Goal: Task Accomplishment & Management: Complete application form

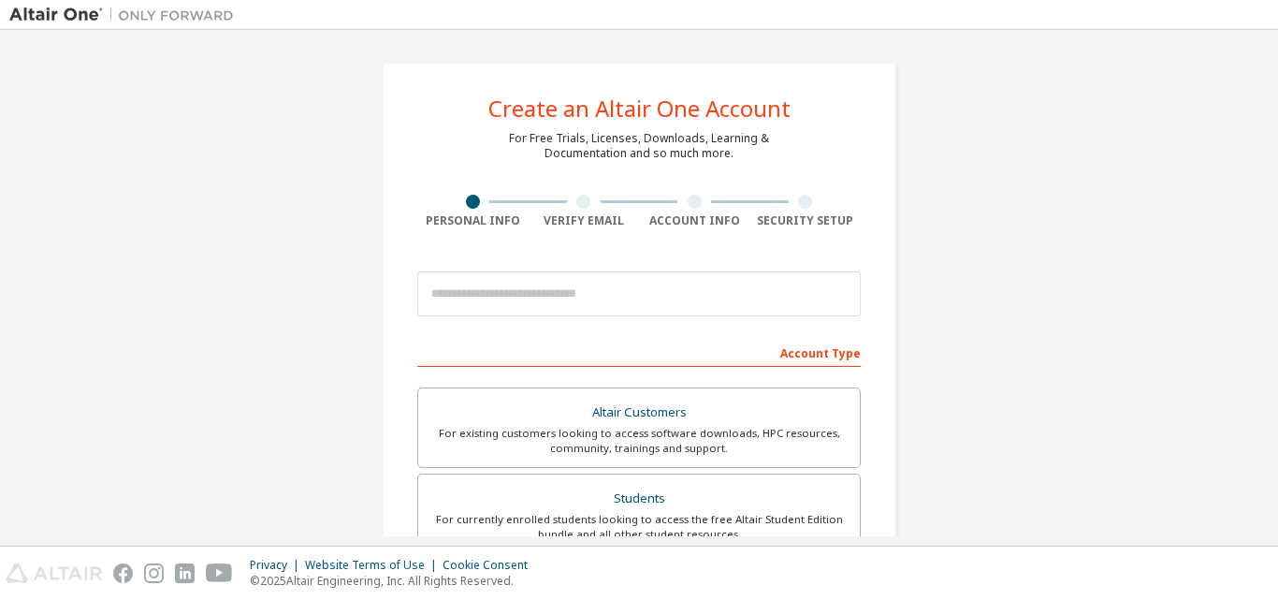
click at [808, 31] on div "Create an Altair One Account For Free Trials, Licenses, Downloads, Learning & D…" at bounding box center [639, 288] width 1278 height 516
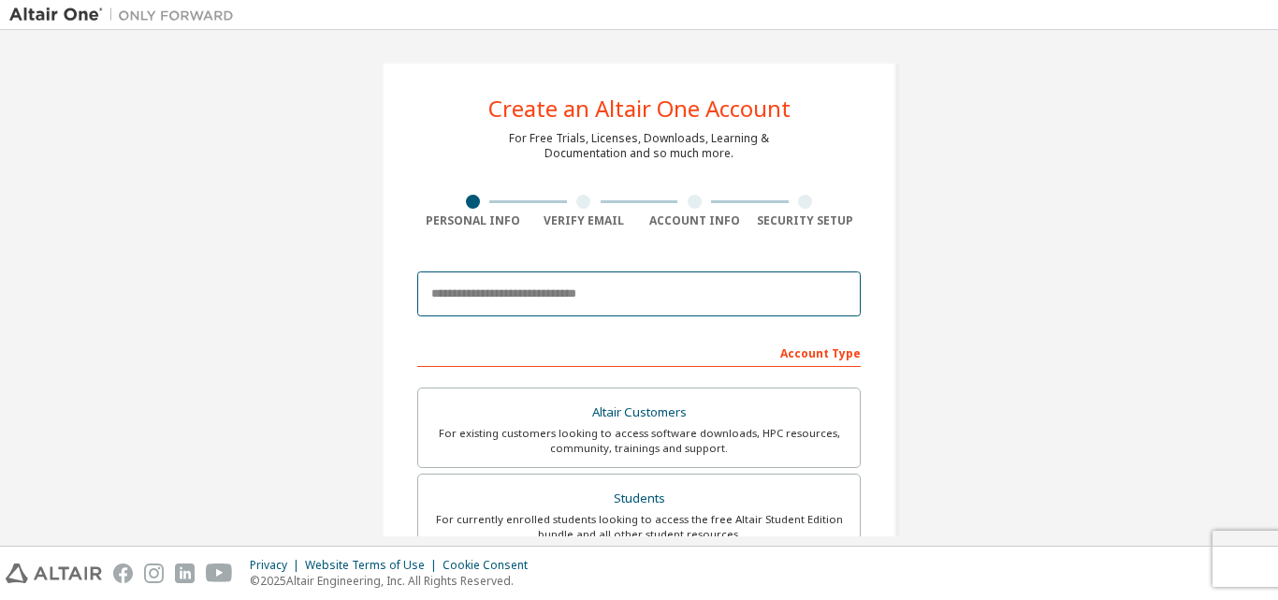
click at [634, 287] on input "email" at bounding box center [639, 293] width 444 height 45
type input "**********"
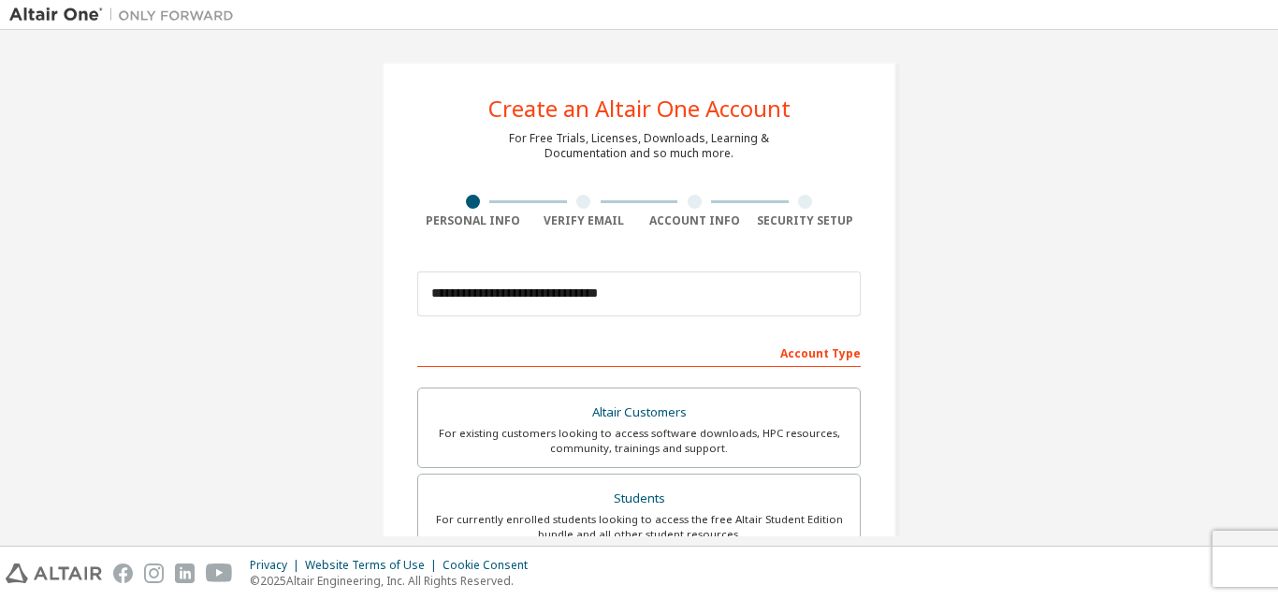
type input "******"
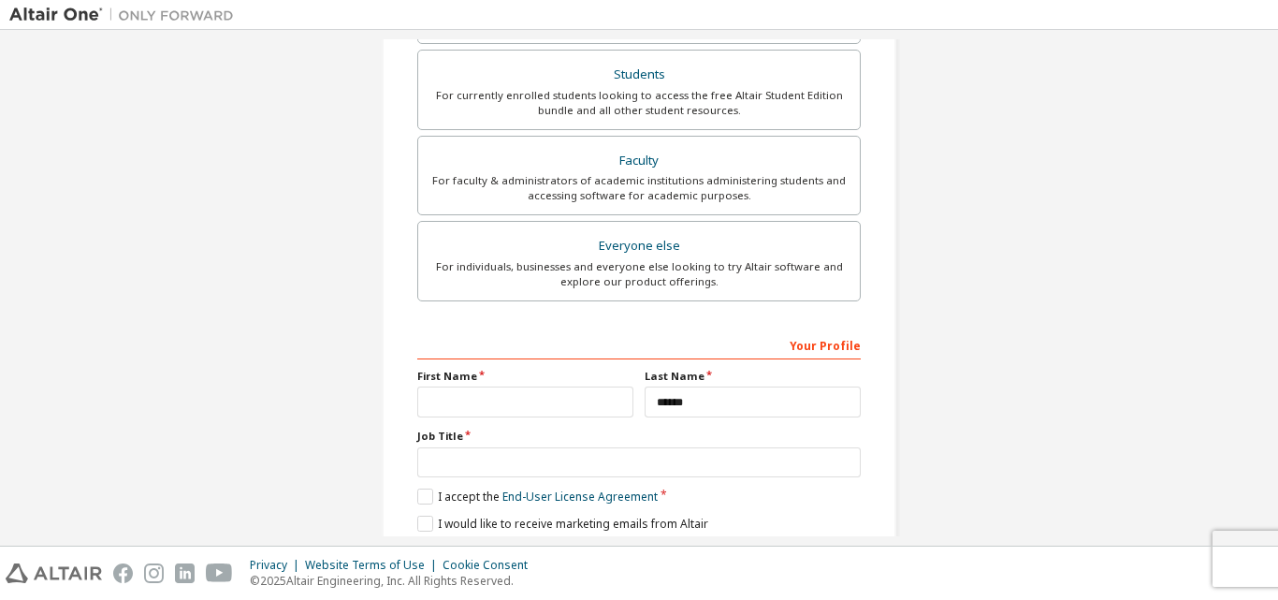
scroll to position [494, 0]
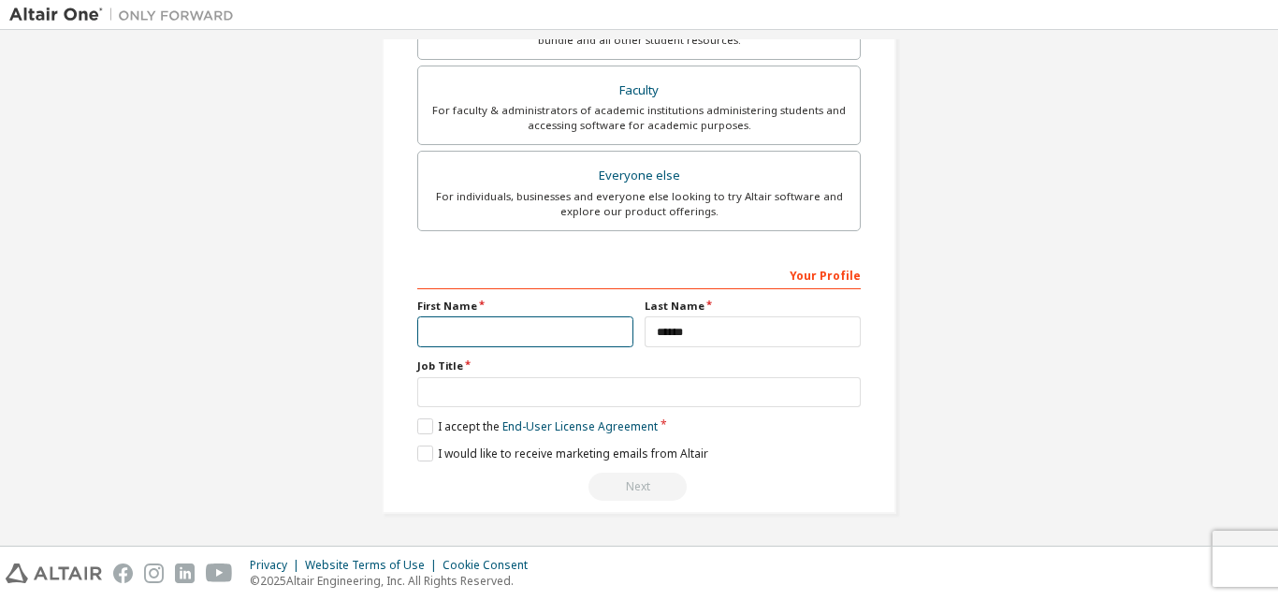
click at [577, 328] on input "text" at bounding box center [525, 331] width 216 height 31
type input "**********"
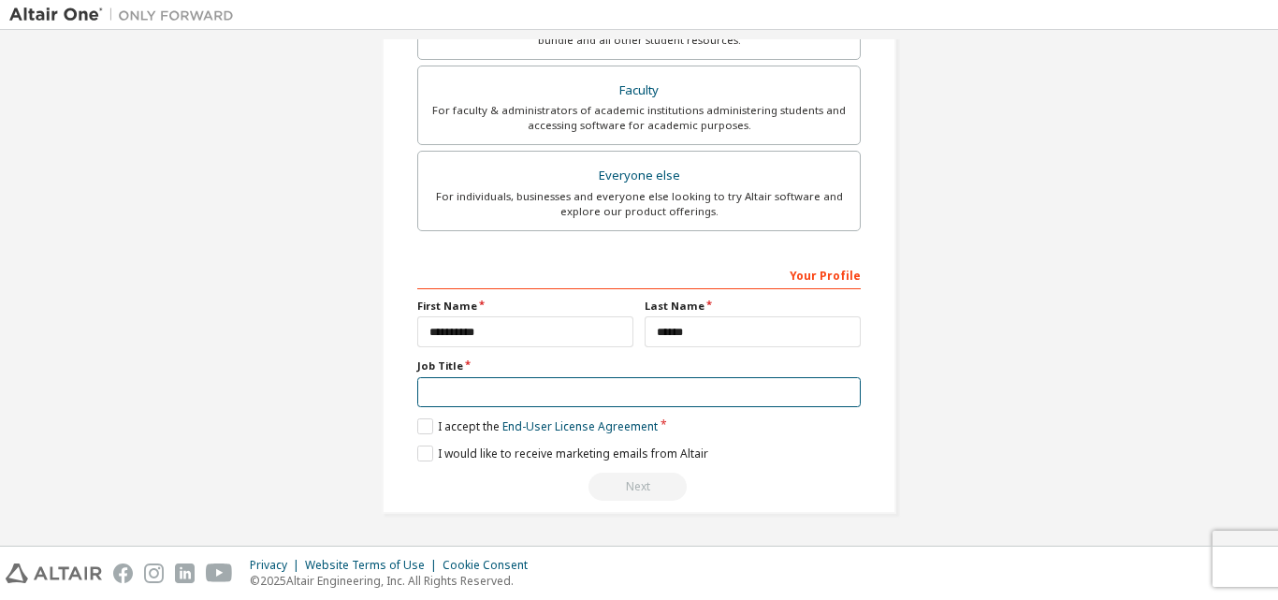
click at [553, 401] on input "text" at bounding box center [639, 392] width 444 height 31
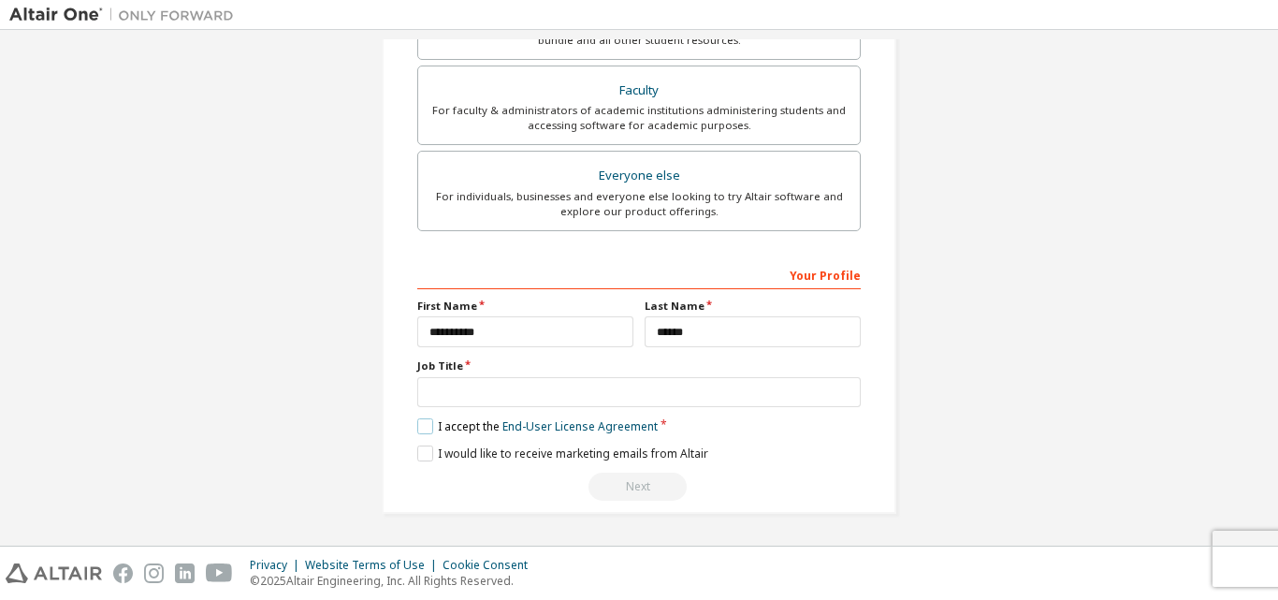
click at [419, 430] on label "I accept the End-User License Agreement" at bounding box center [537, 426] width 240 height 16
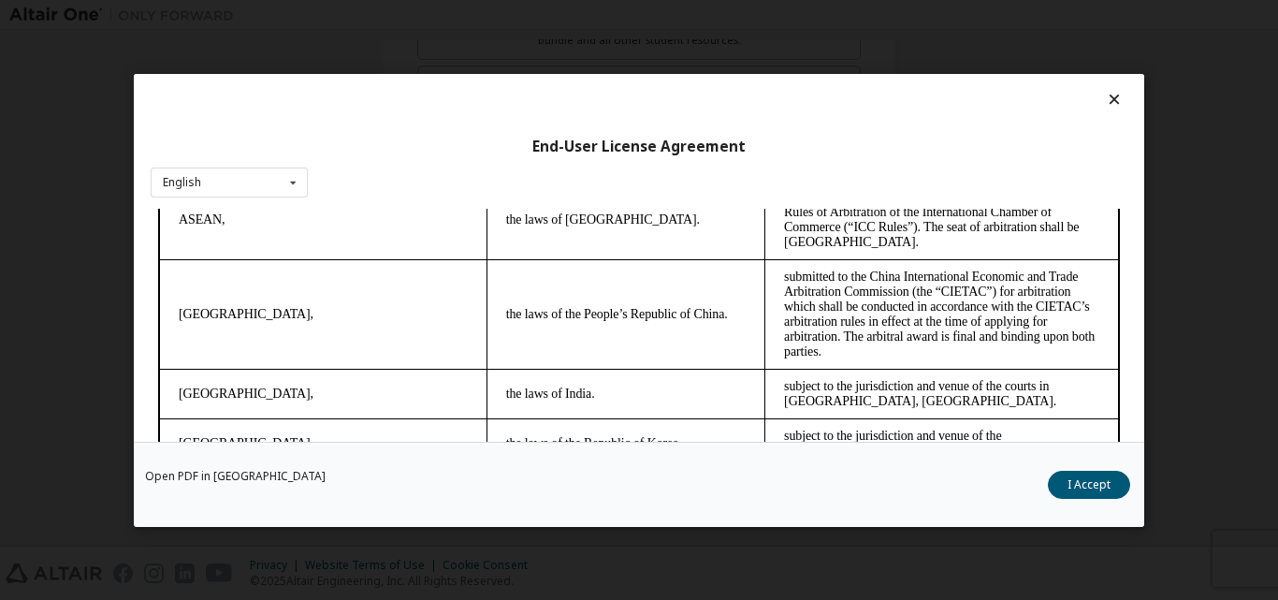
scroll to position [5083, 0]
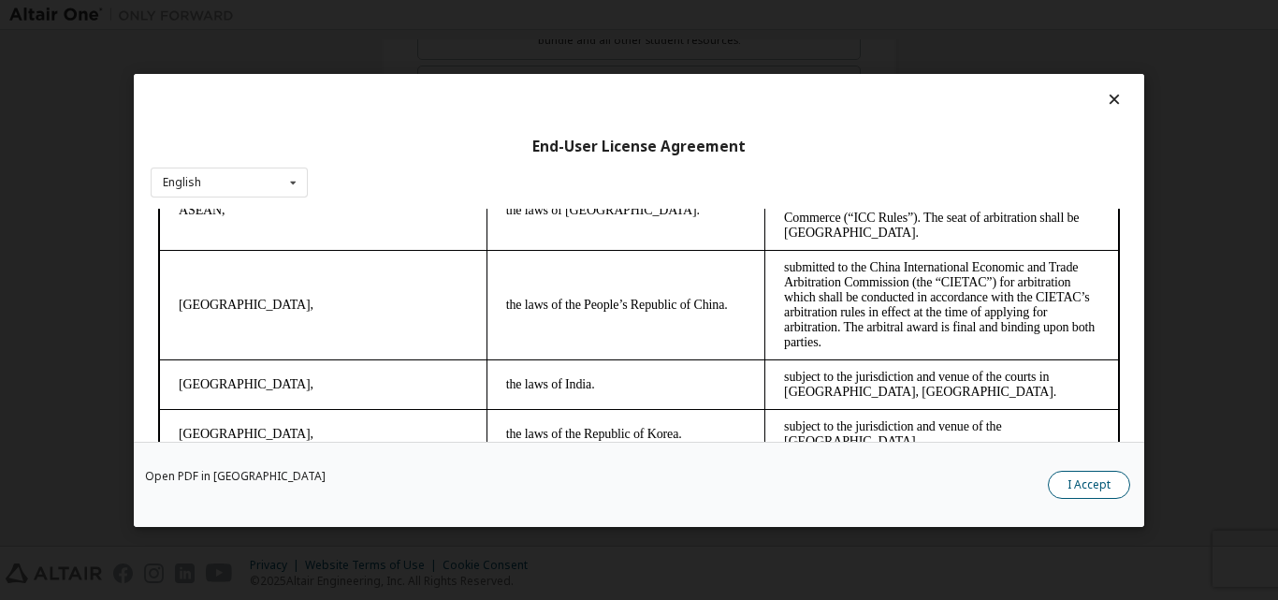
click at [1097, 479] on button "I Accept" at bounding box center [1089, 484] width 82 height 28
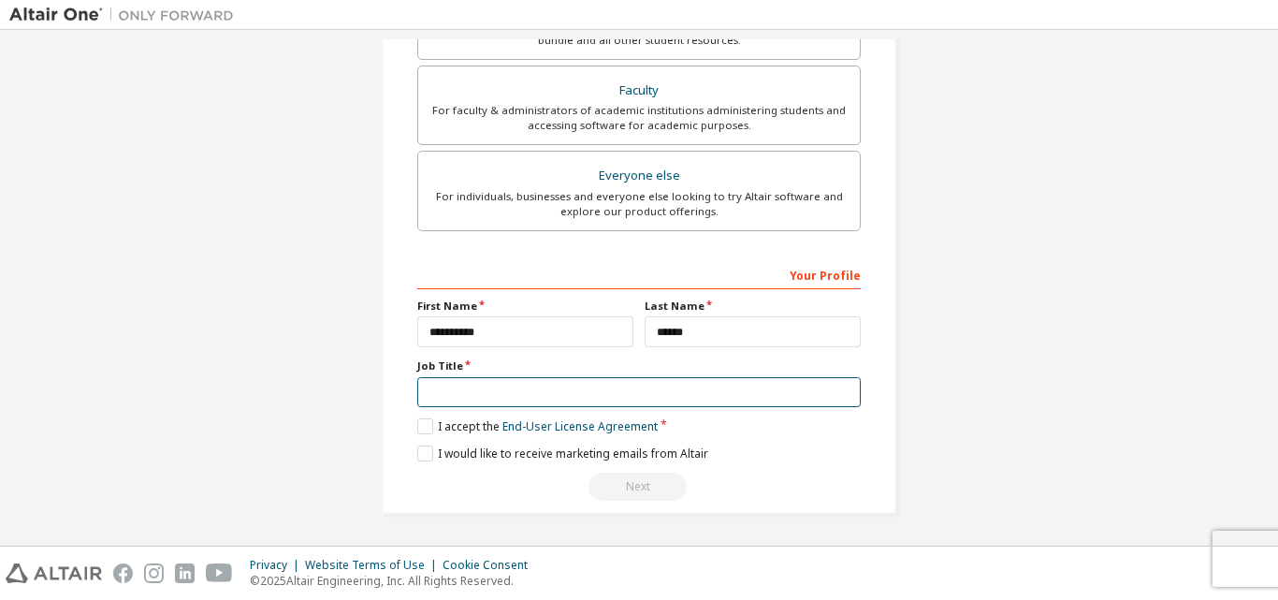
click at [724, 396] on input "text" at bounding box center [639, 392] width 444 height 31
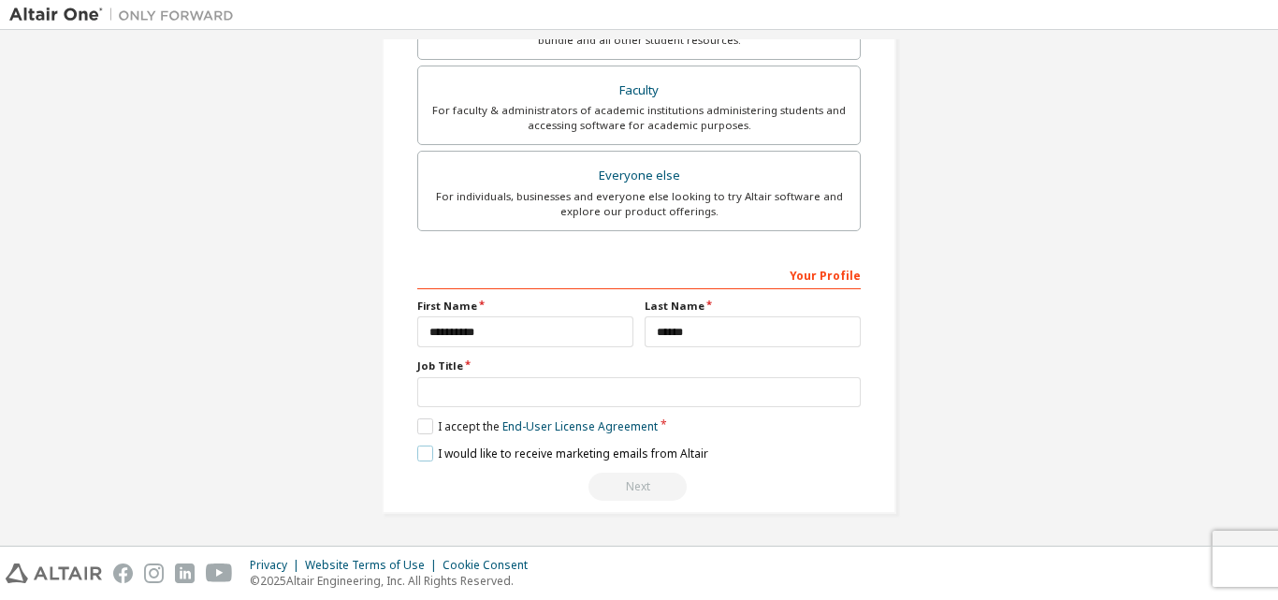
click at [428, 451] on label "I would like to receive marketing emails from Altair" at bounding box center [562, 453] width 291 height 16
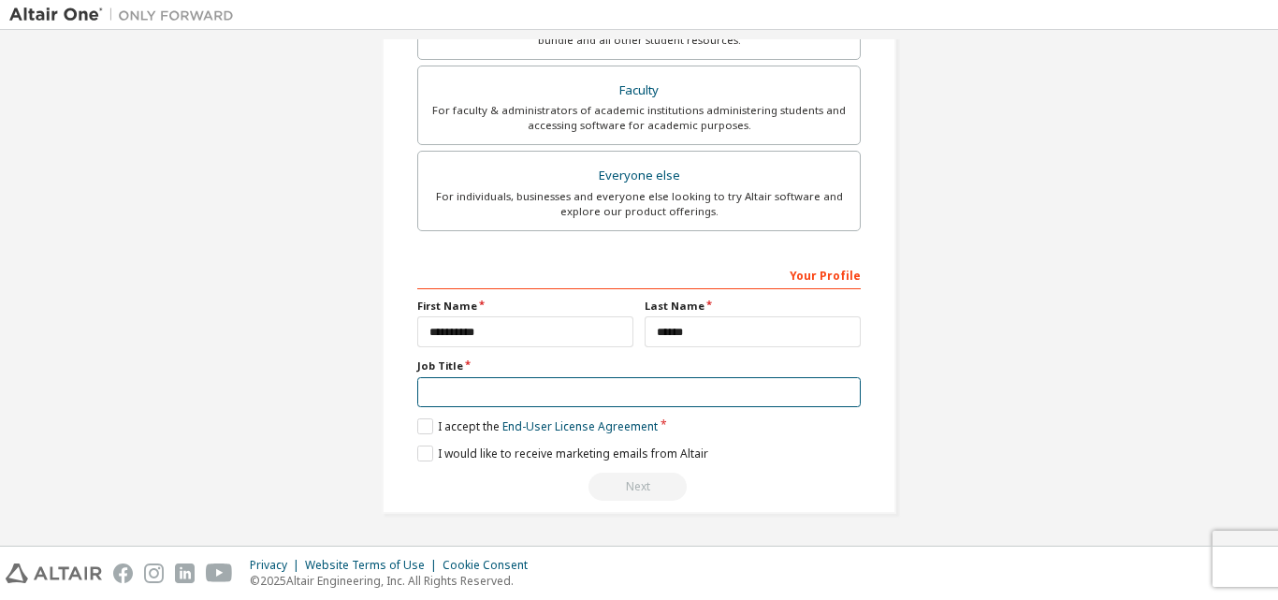
click at [491, 387] on input "text" at bounding box center [639, 392] width 444 height 31
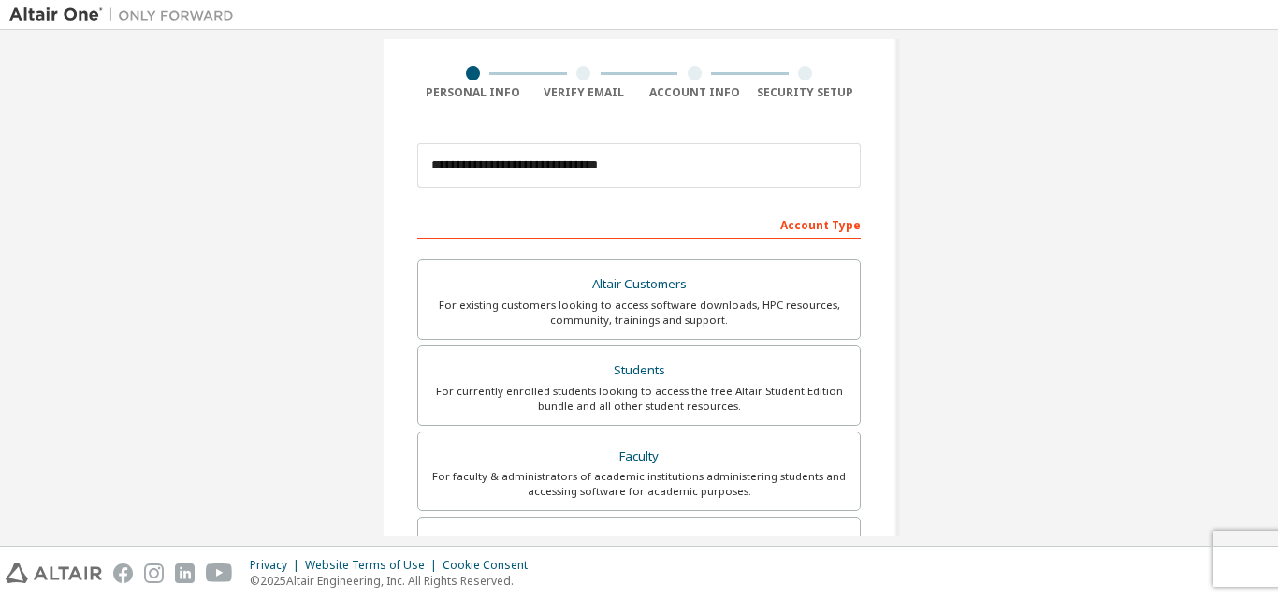
scroll to position [206, 0]
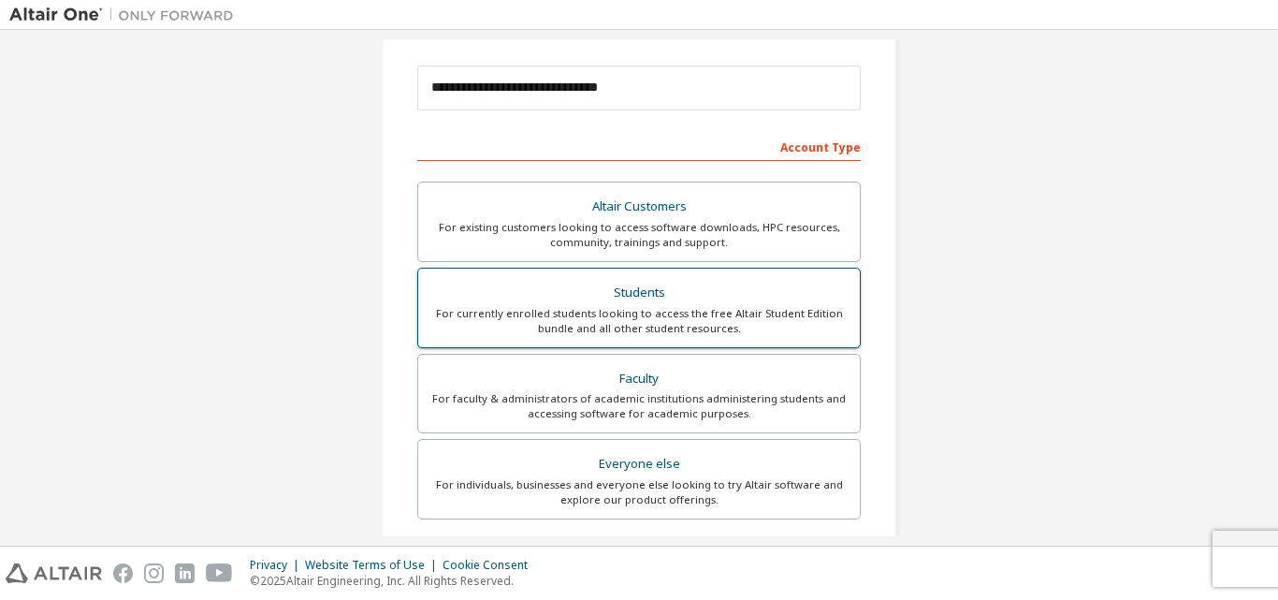
click at [625, 293] on div "Students" at bounding box center [639, 293] width 419 height 26
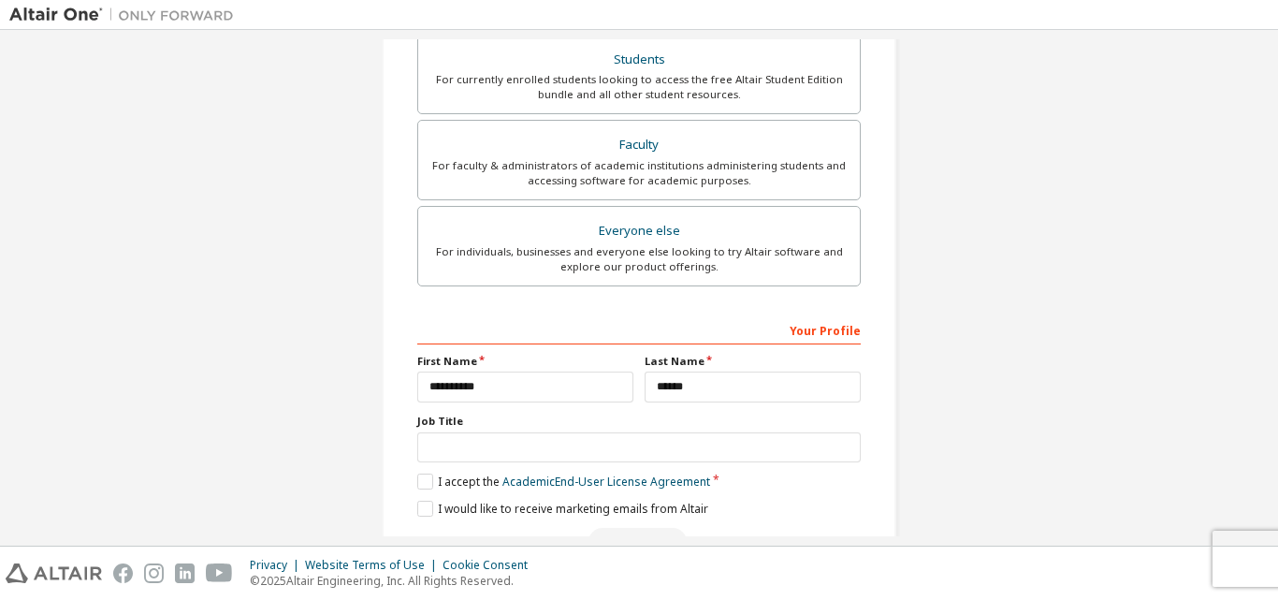
scroll to position [531, 0]
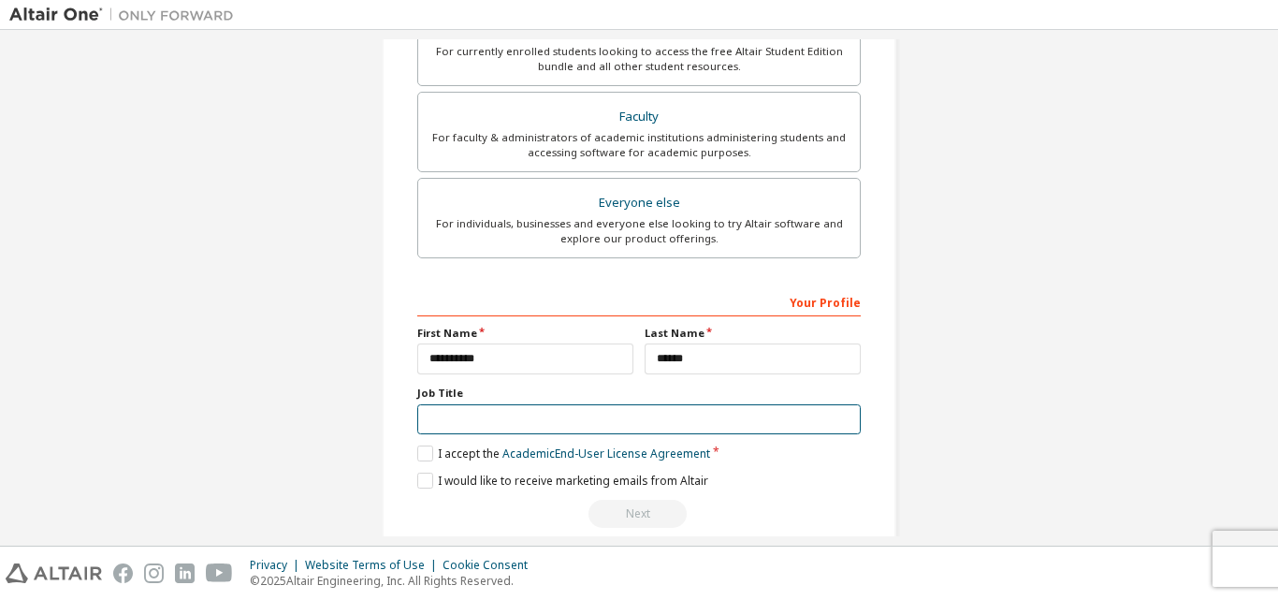
click at [544, 429] on input "text" at bounding box center [639, 419] width 444 height 31
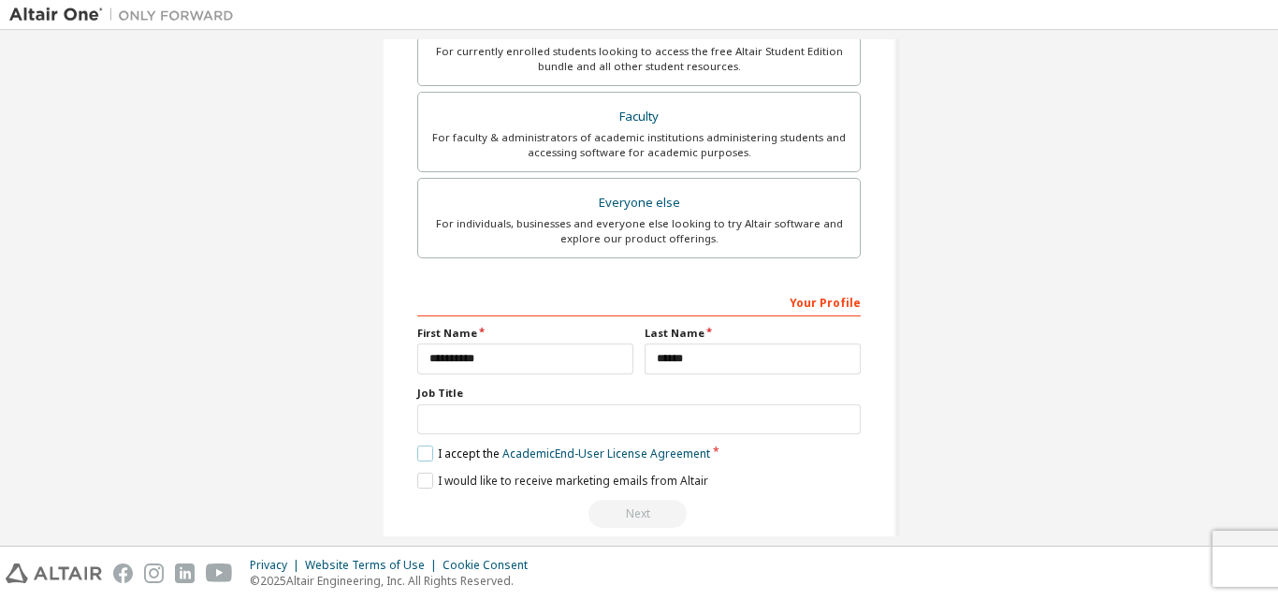
click at [430, 451] on label "I accept the Academic End-User License Agreement" at bounding box center [563, 453] width 293 height 16
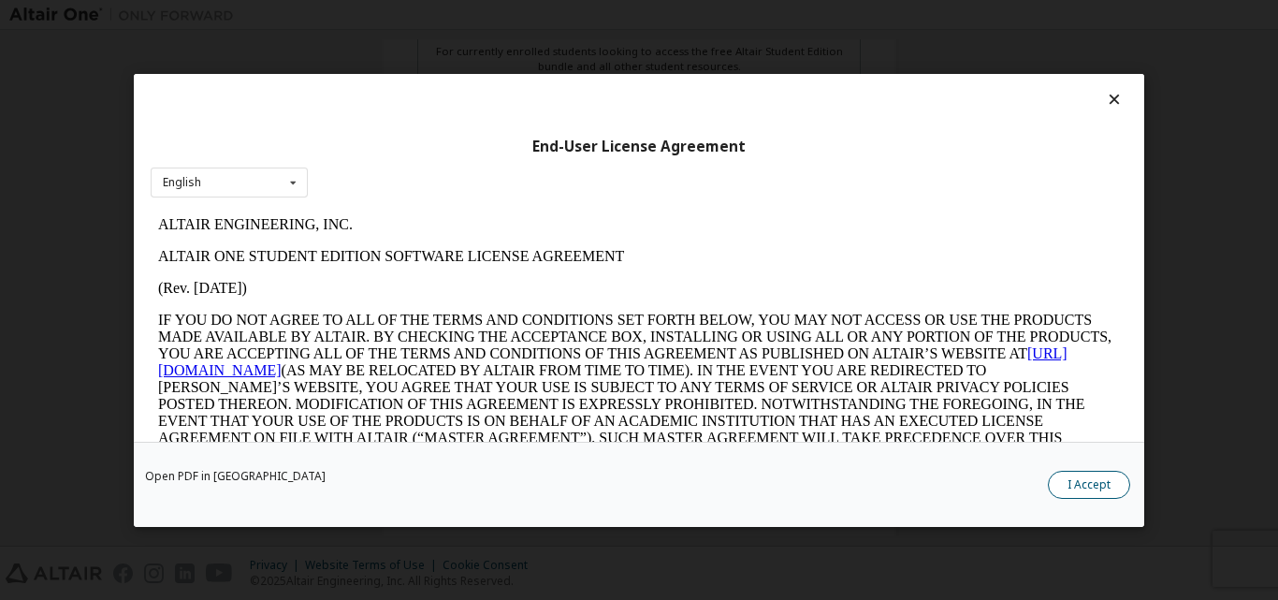
scroll to position [0, 0]
click at [1100, 478] on button "I Accept" at bounding box center [1089, 484] width 82 height 28
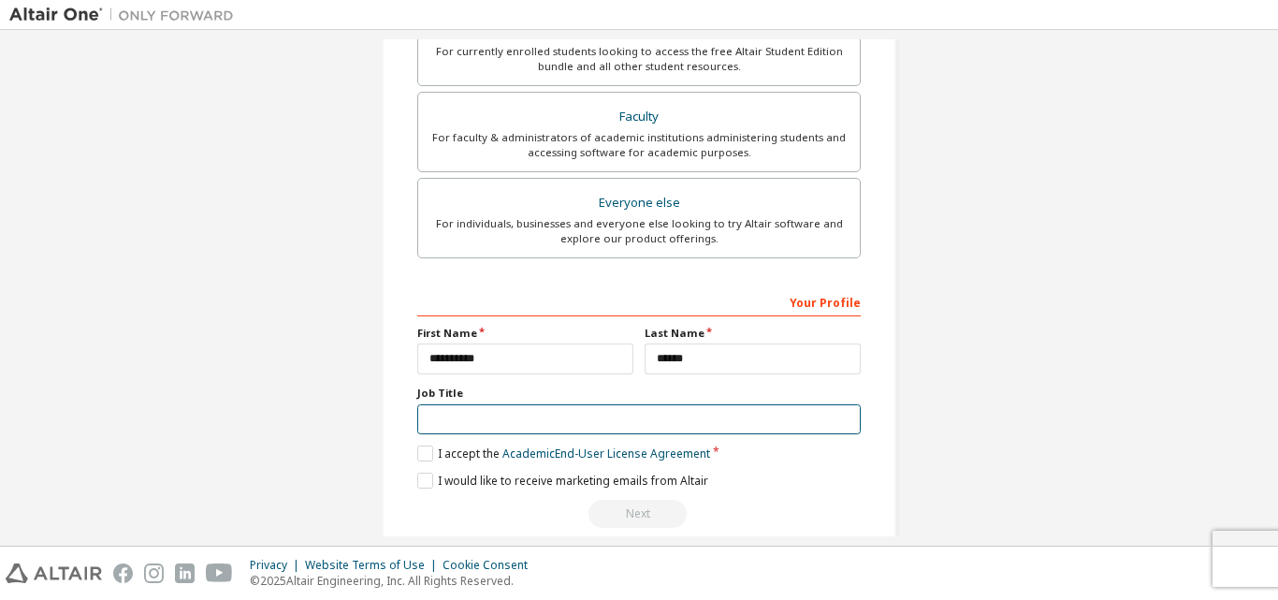
click at [749, 422] on input "text" at bounding box center [639, 419] width 444 height 31
